Goal: Navigation & Orientation: Find specific page/section

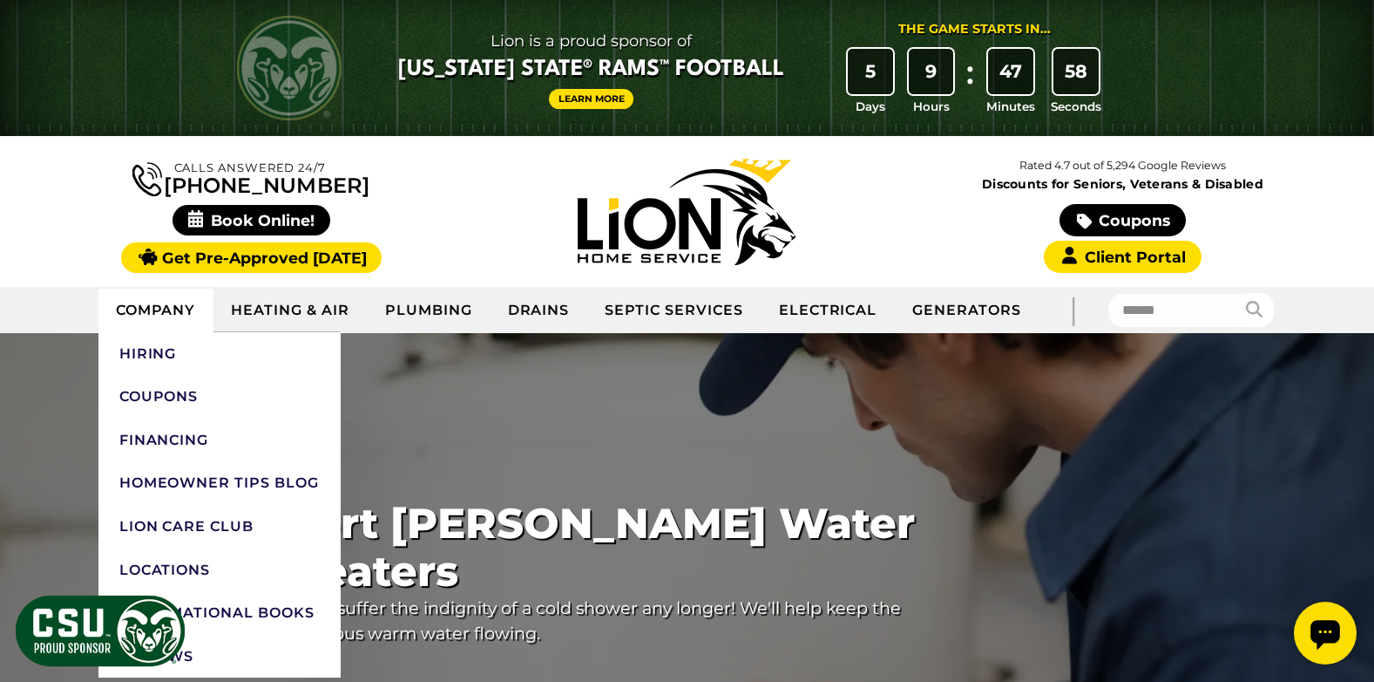
scroll to position [87, 0]
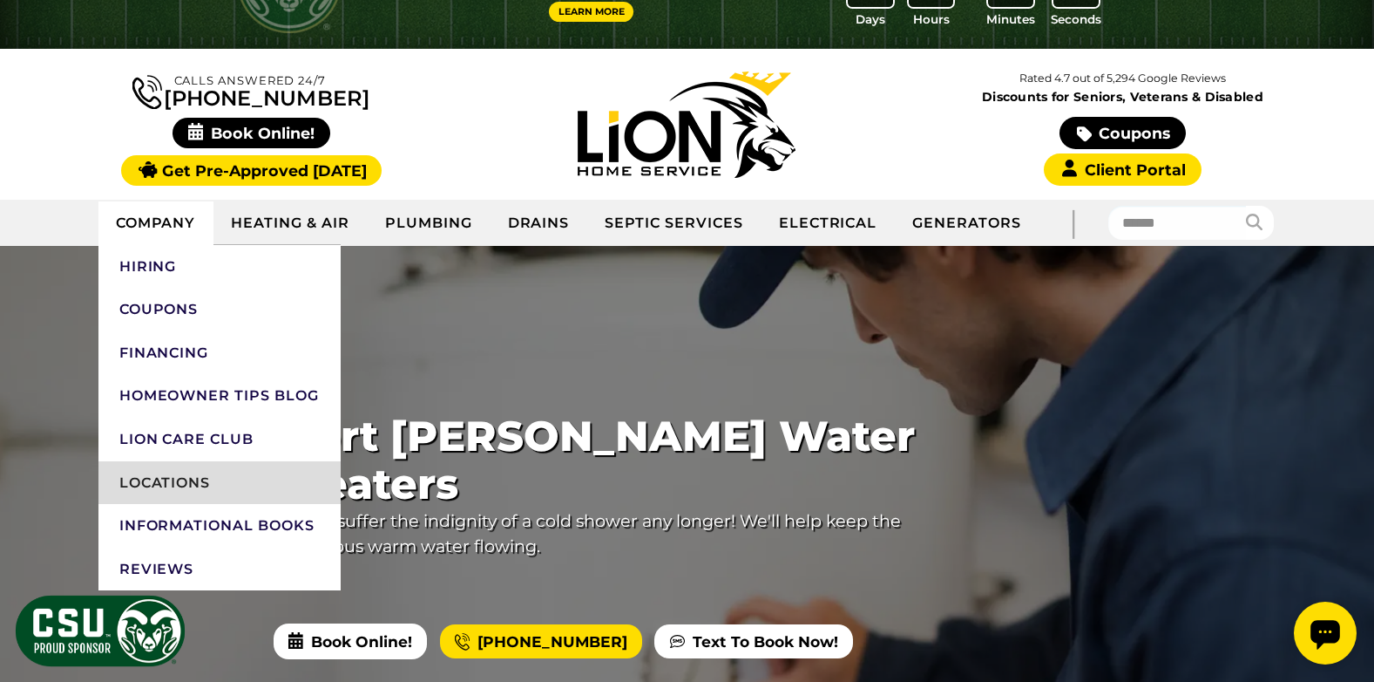
click at [157, 485] on link "Locations" at bounding box center [219, 483] width 242 height 44
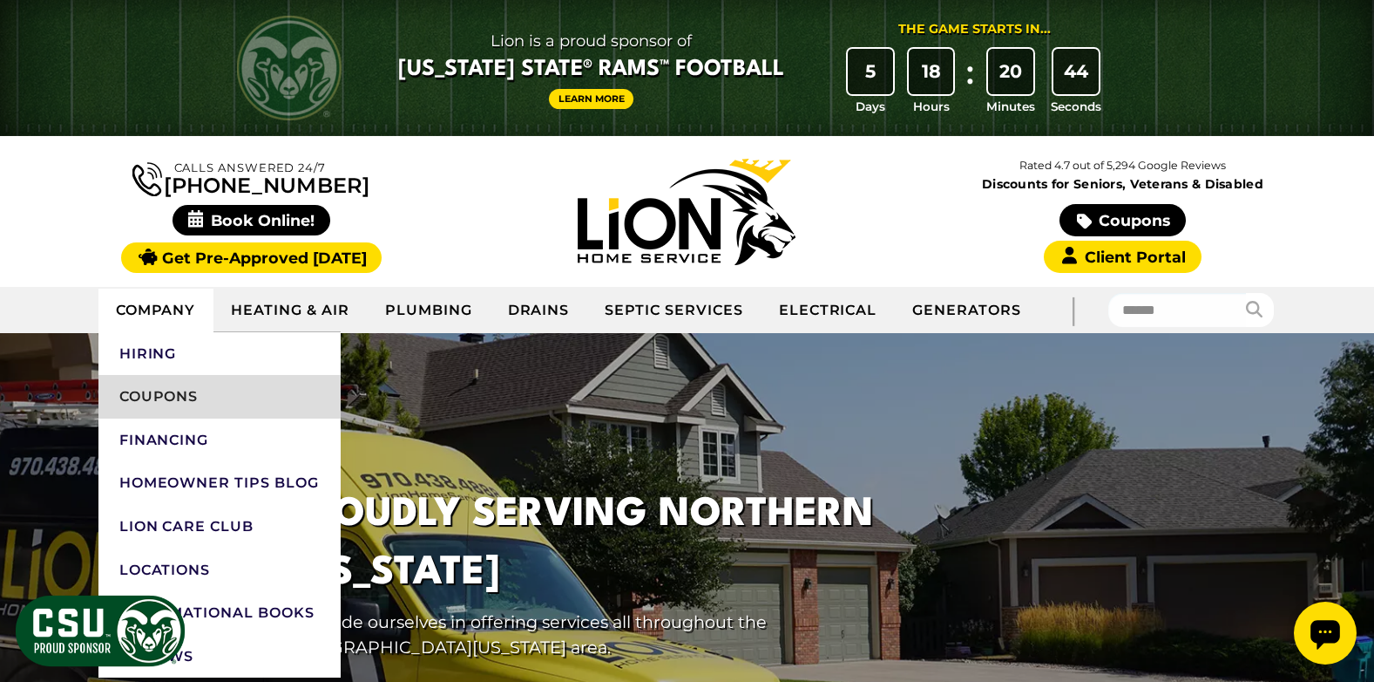
click at [174, 402] on link "Coupons" at bounding box center [219, 397] width 242 height 44
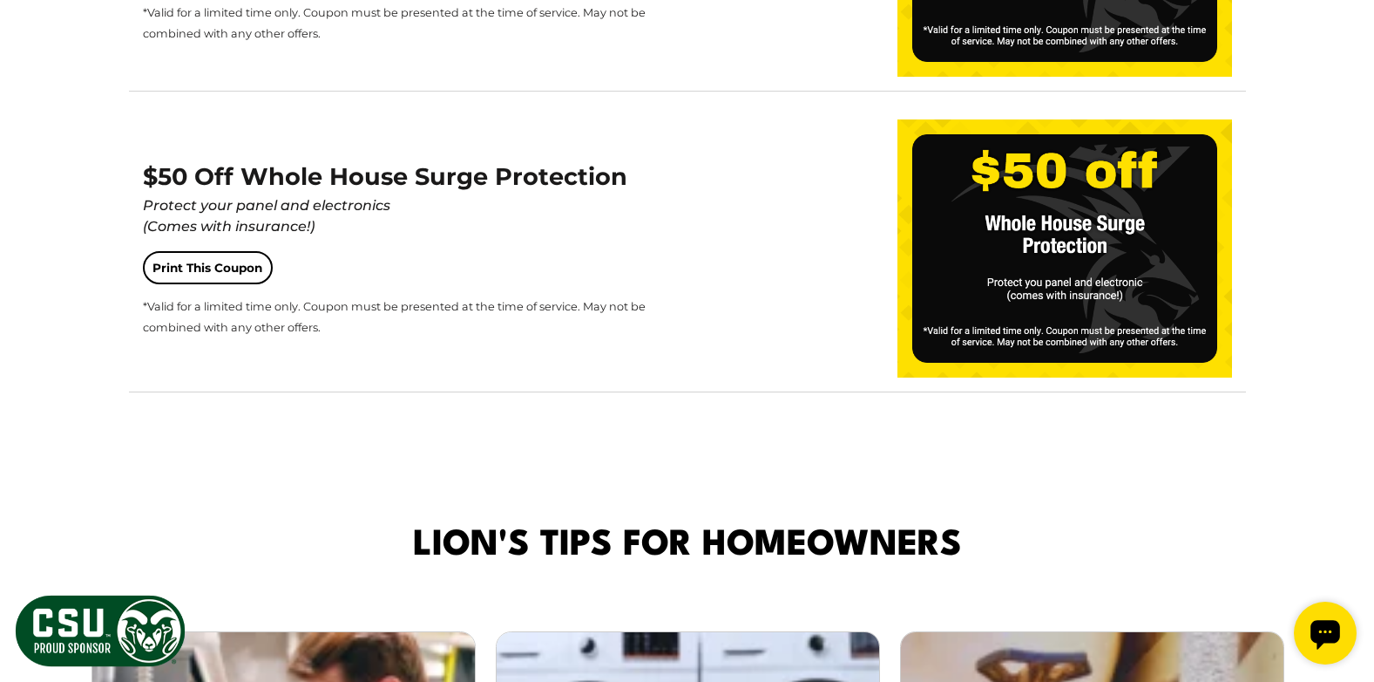
scroll to position [3399, 0]
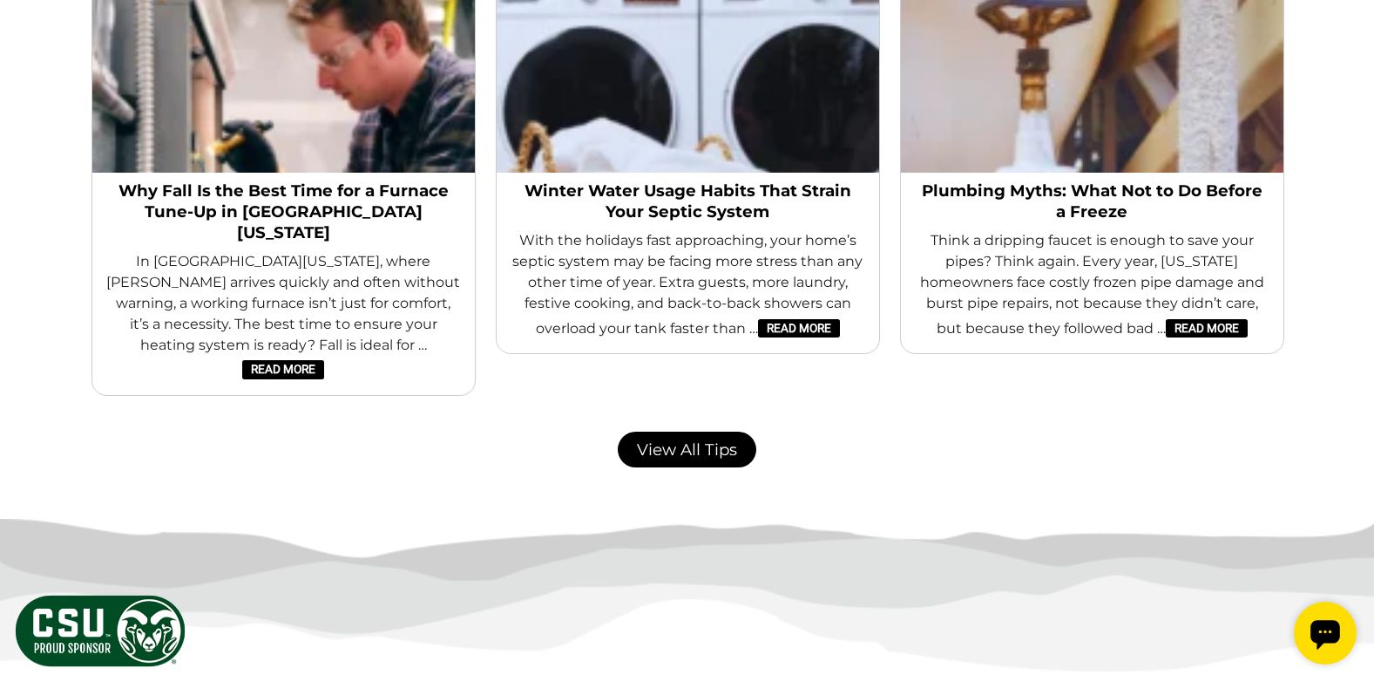
scroll to position [3830, 0]
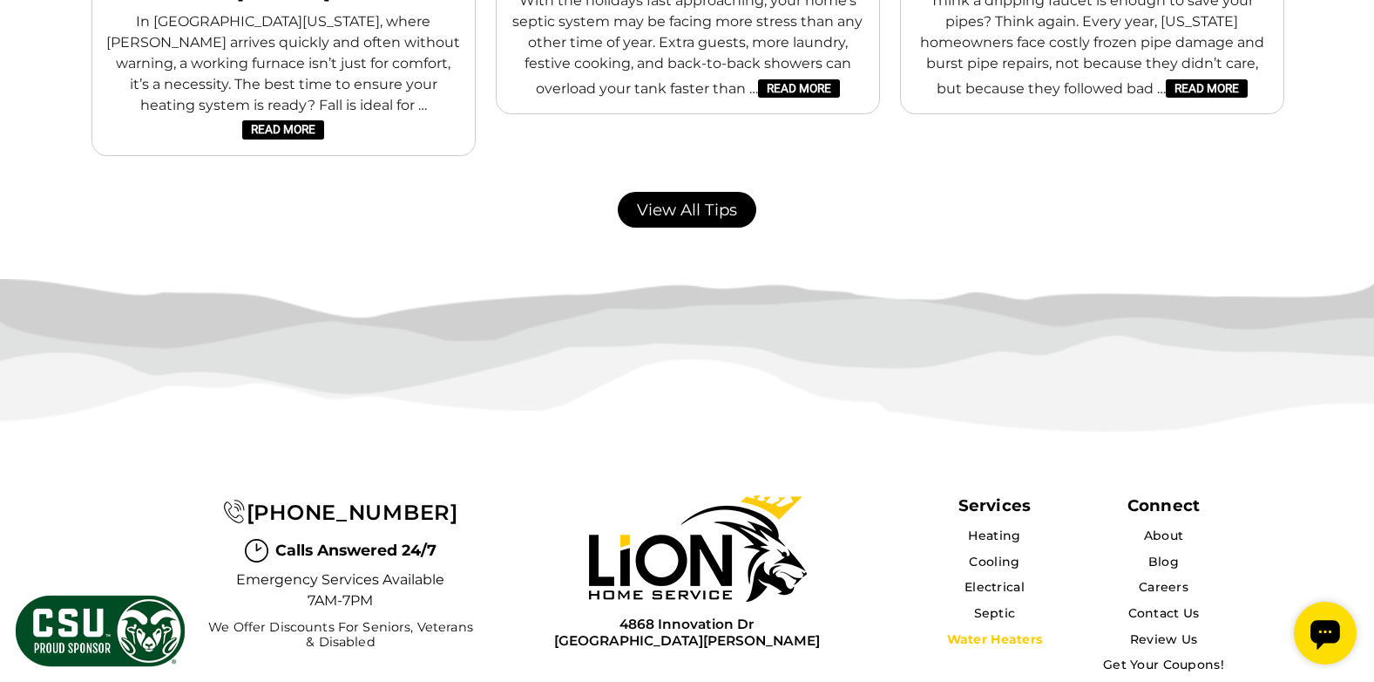
click at [997, 631] on link "Water Heaters" at bounding box center [995, 639] width 96 height 16
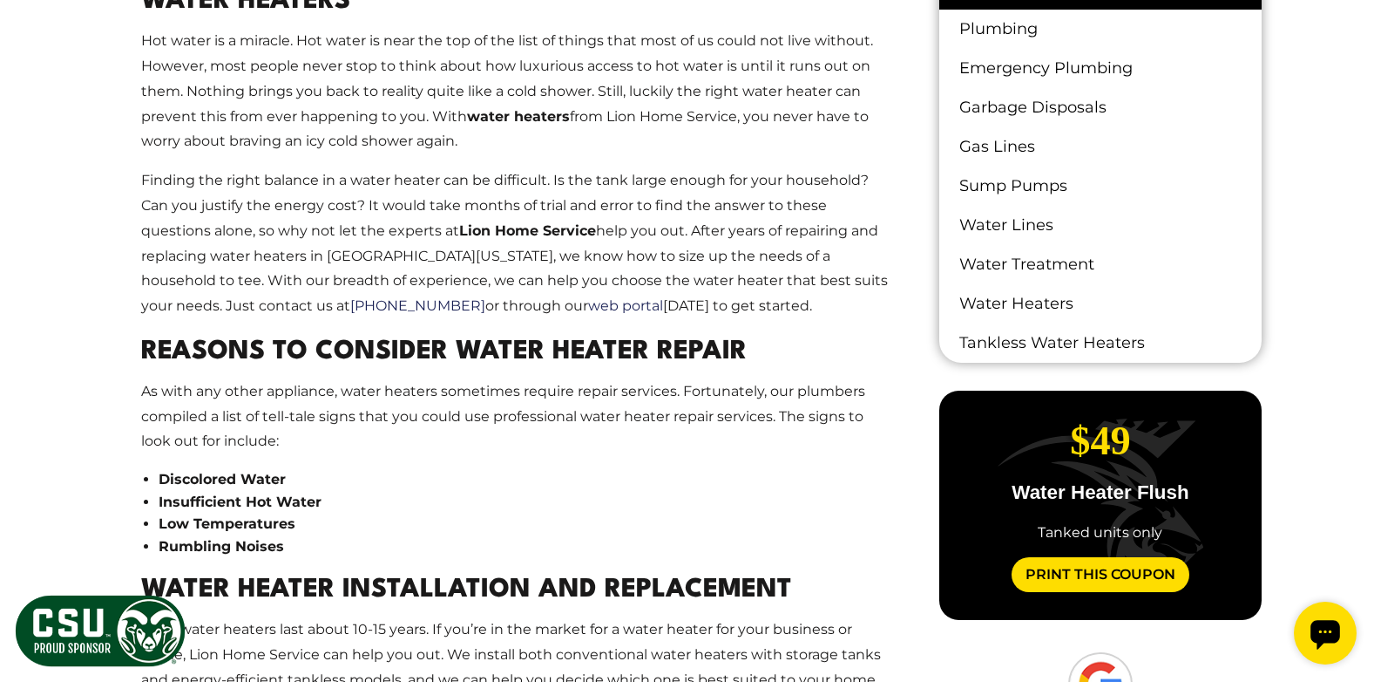
scroll to position [872, 0]
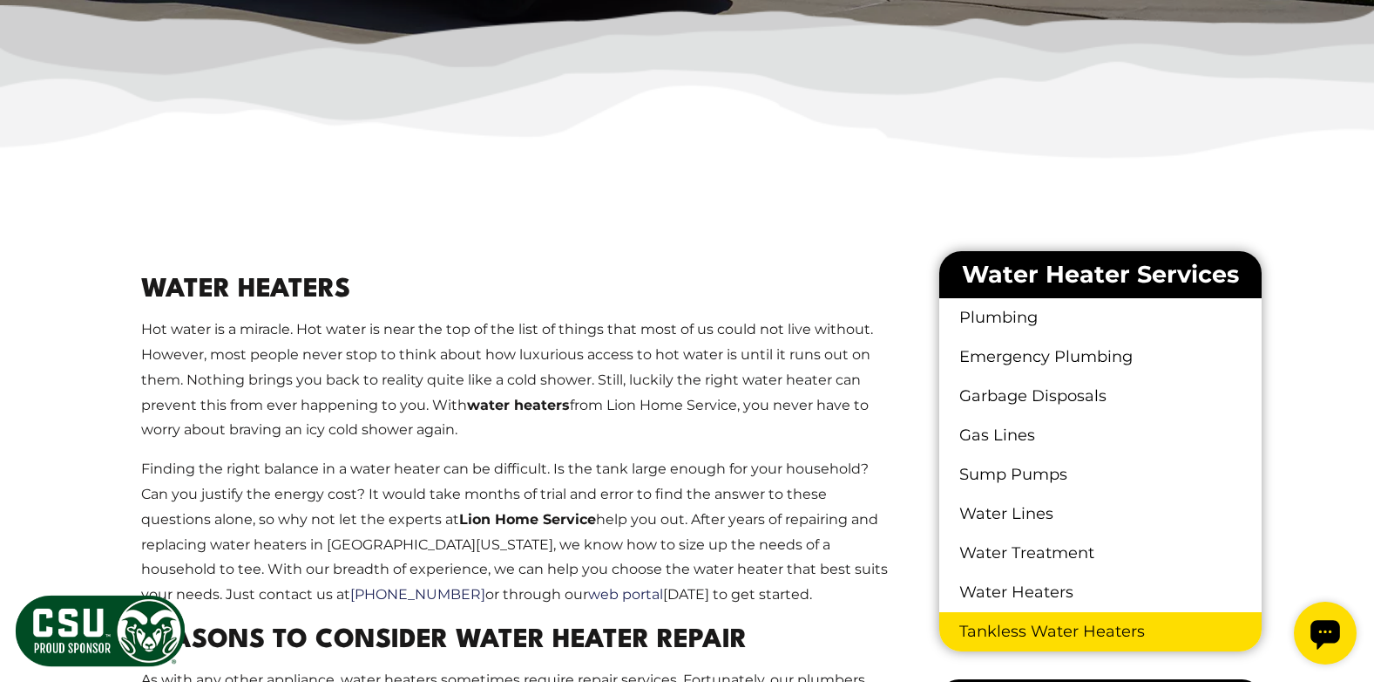
click at [1078, 632] on link "Tankless Water Heaters" at bounding box center [1101, 631] width 322 height 39
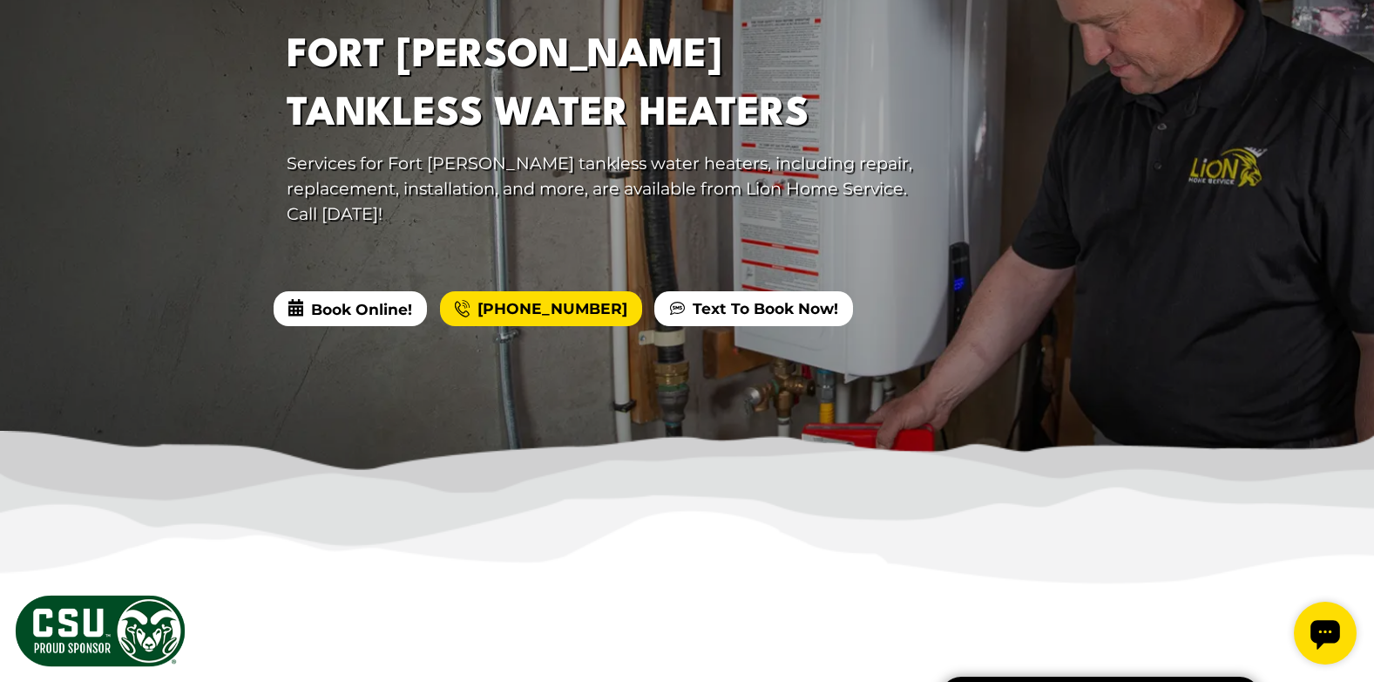
scroll to position [349, 0]
